Goal: Transaction & Acquisition: Download file/media

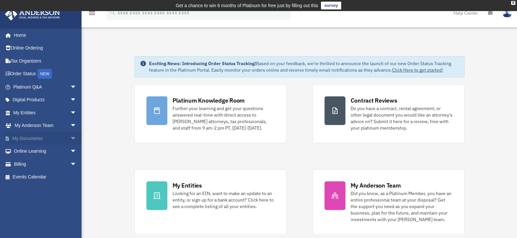
click at [36, 139] on link "My Documents arrow_drop_down" at bounding box center [46, 138] width 82 height 13
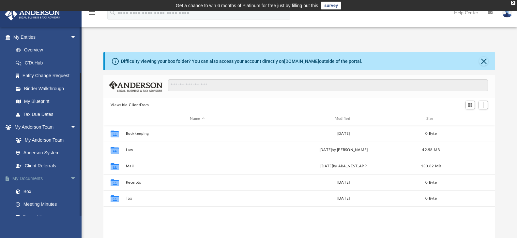
scroll to position [87, 0]
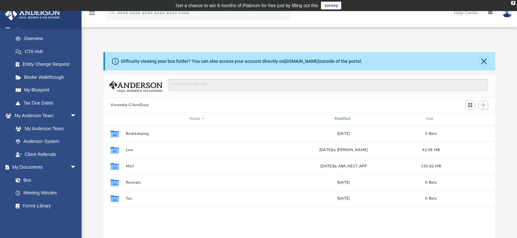
click at [338, 119] on div "Modified" at bounding box center [343, 119] width 143 height 6
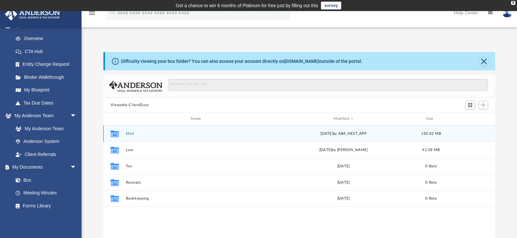
click at [128, 135] on button "Mail" at bounding box center [197, 134] width 143 height 4
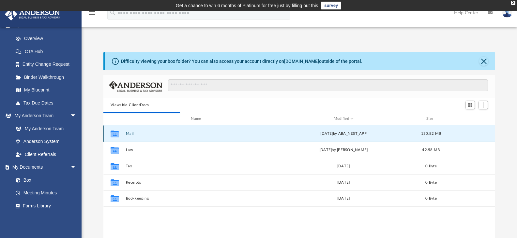
scroll to position [123, 387]
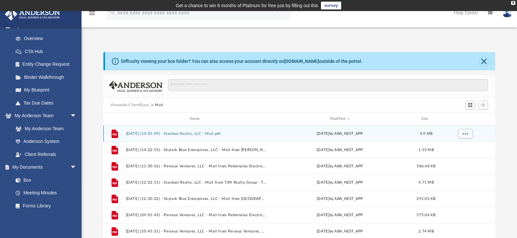
click at [172, 133] on button "[DATE] (13:01:49) - Stardust Realty, LLC - Mail.pdf" at bounding box center [196, 134] width 141 height 4
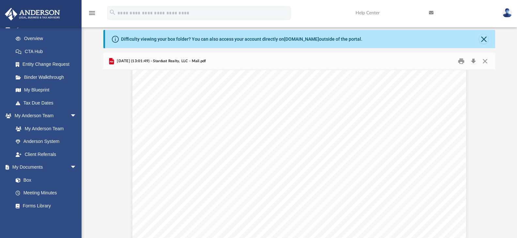
scroll to position [9478, 0]
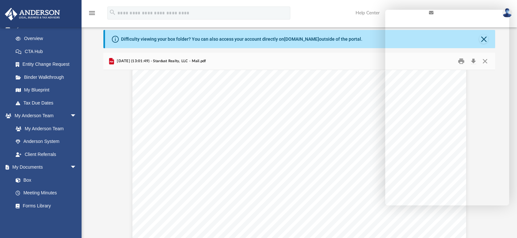
drag, startPoint x: 117, startPoint y: 61, endPoint x: 213, endPoint y: 58, distance: 95.9
click at [213, 58] on div "[DATE] (13:01:49) - Stardust Realty, LLC - Mail.pdf" at bounding box center [299, 61] width 392 height 17
copy span "[DATE] (13:01:49) - Stardust Realty, LLC - Mail.pdf"
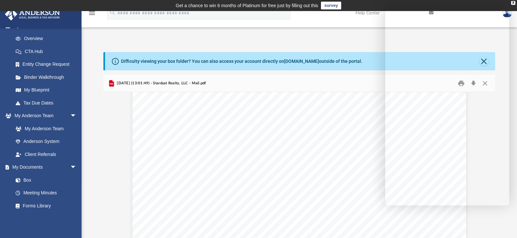
scroll to position [9088, 0]
